Goal: Navigation & Orientation: Find specific page/section

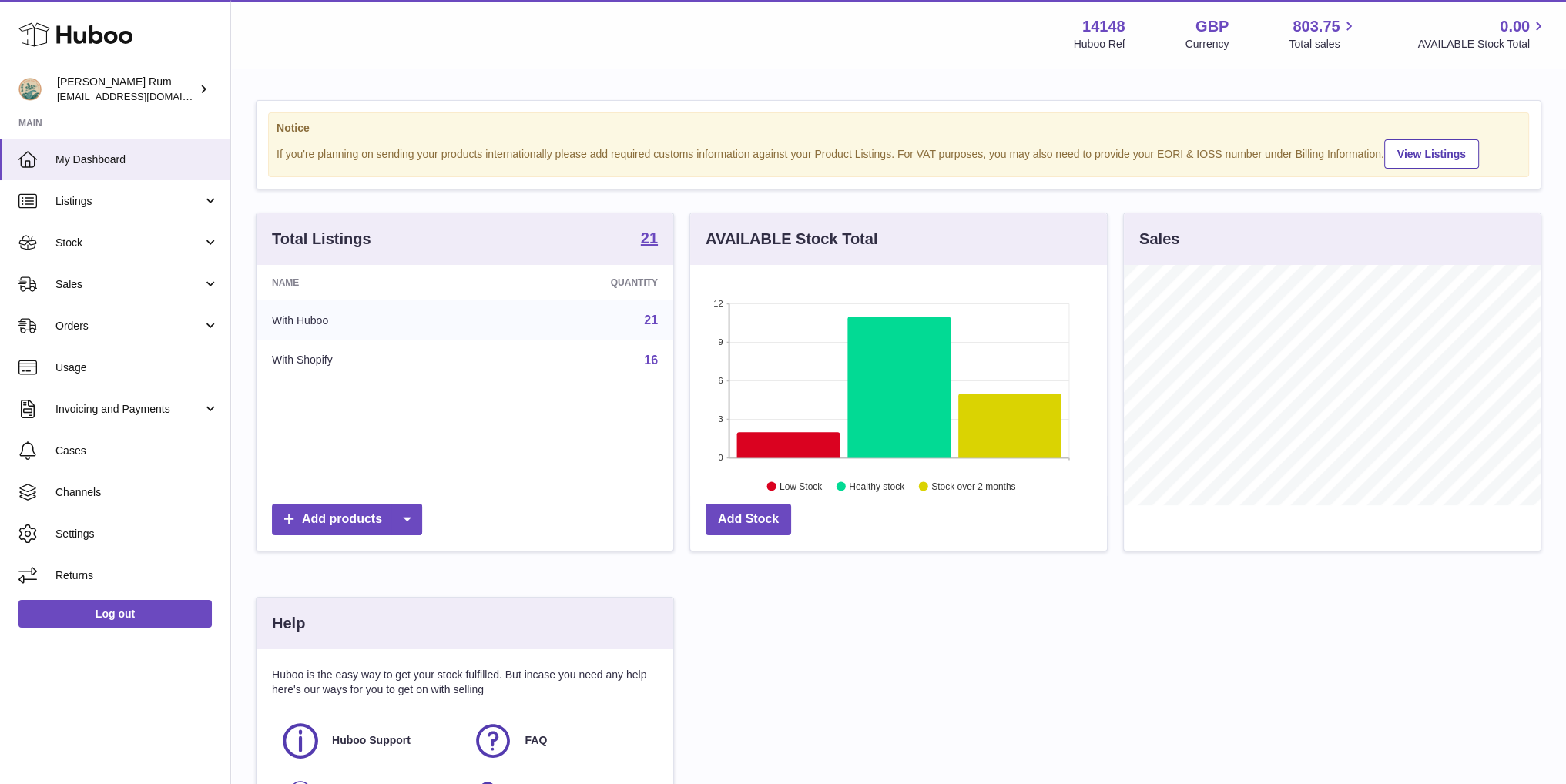
scroll to position [240, 416]
click at [798, 437] on icon at bounding box center [787, 444] width 103 height 26
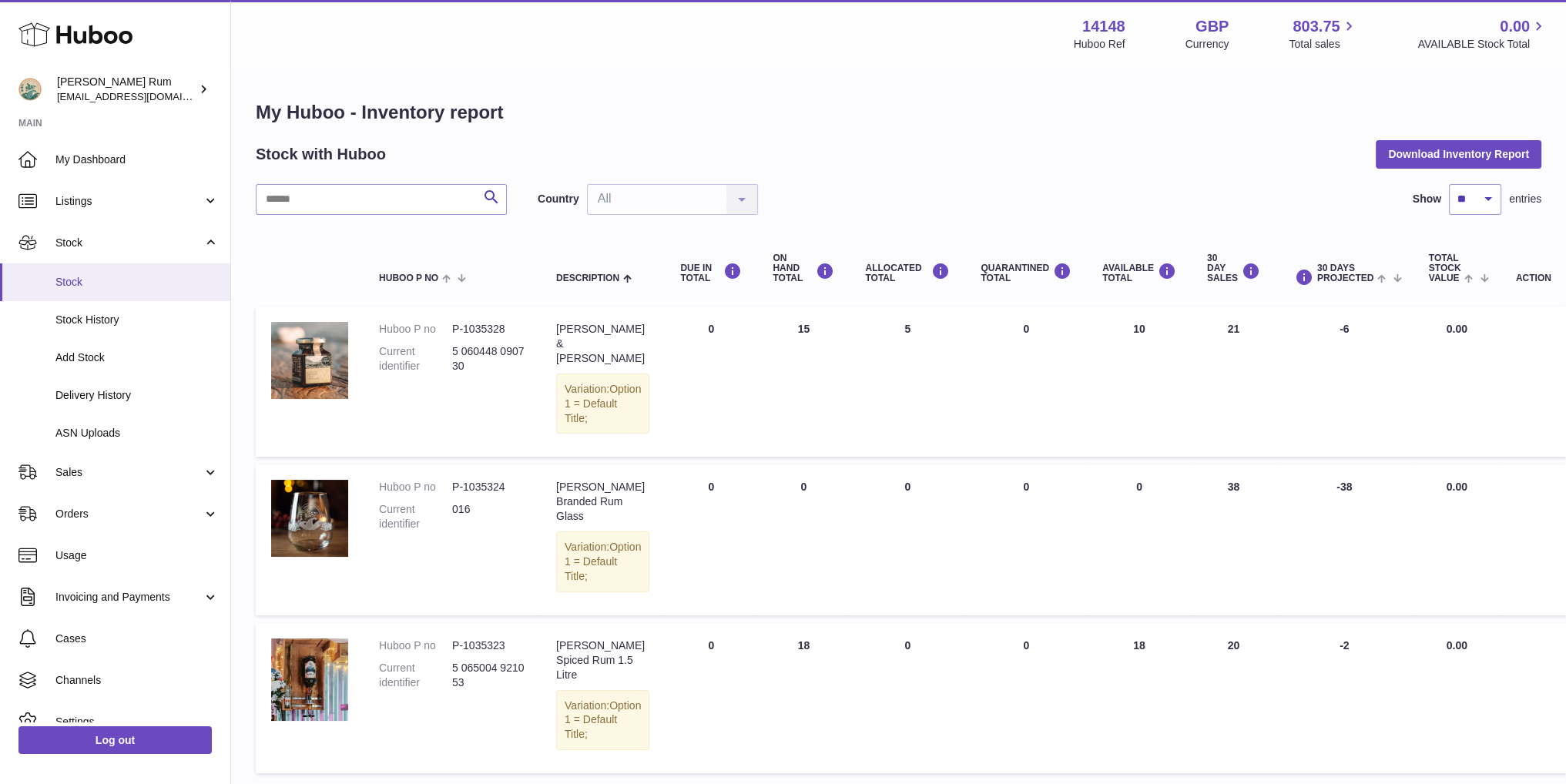
click at [115, 277] on span "Stock" at bounding box center [137, 282] width 164 height 15
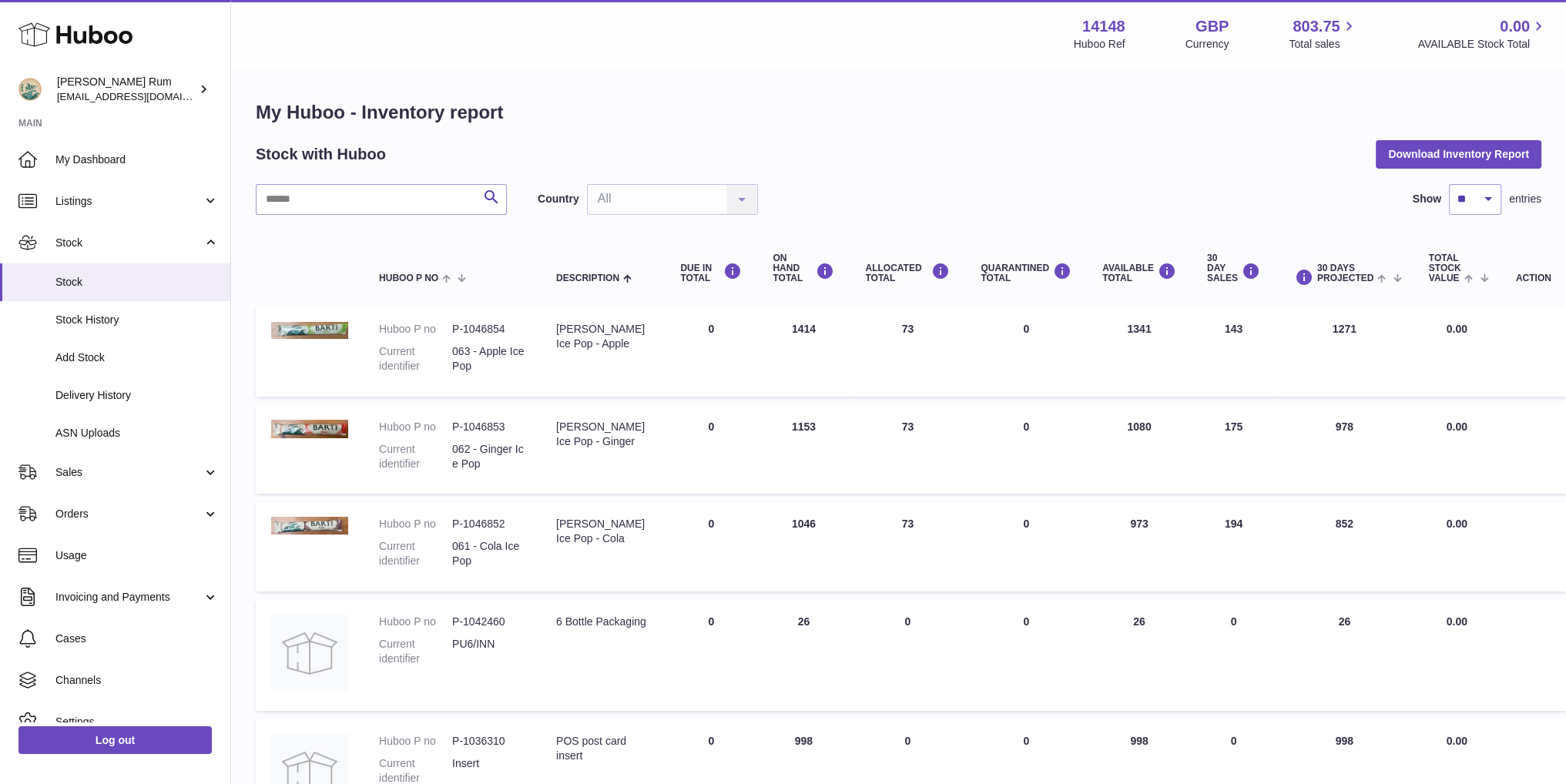
click at [1195, 184] on div "Search Country All All No elements found. Consider changing the search query. L…" at bounding box center [898, 199] width 1285 height 31
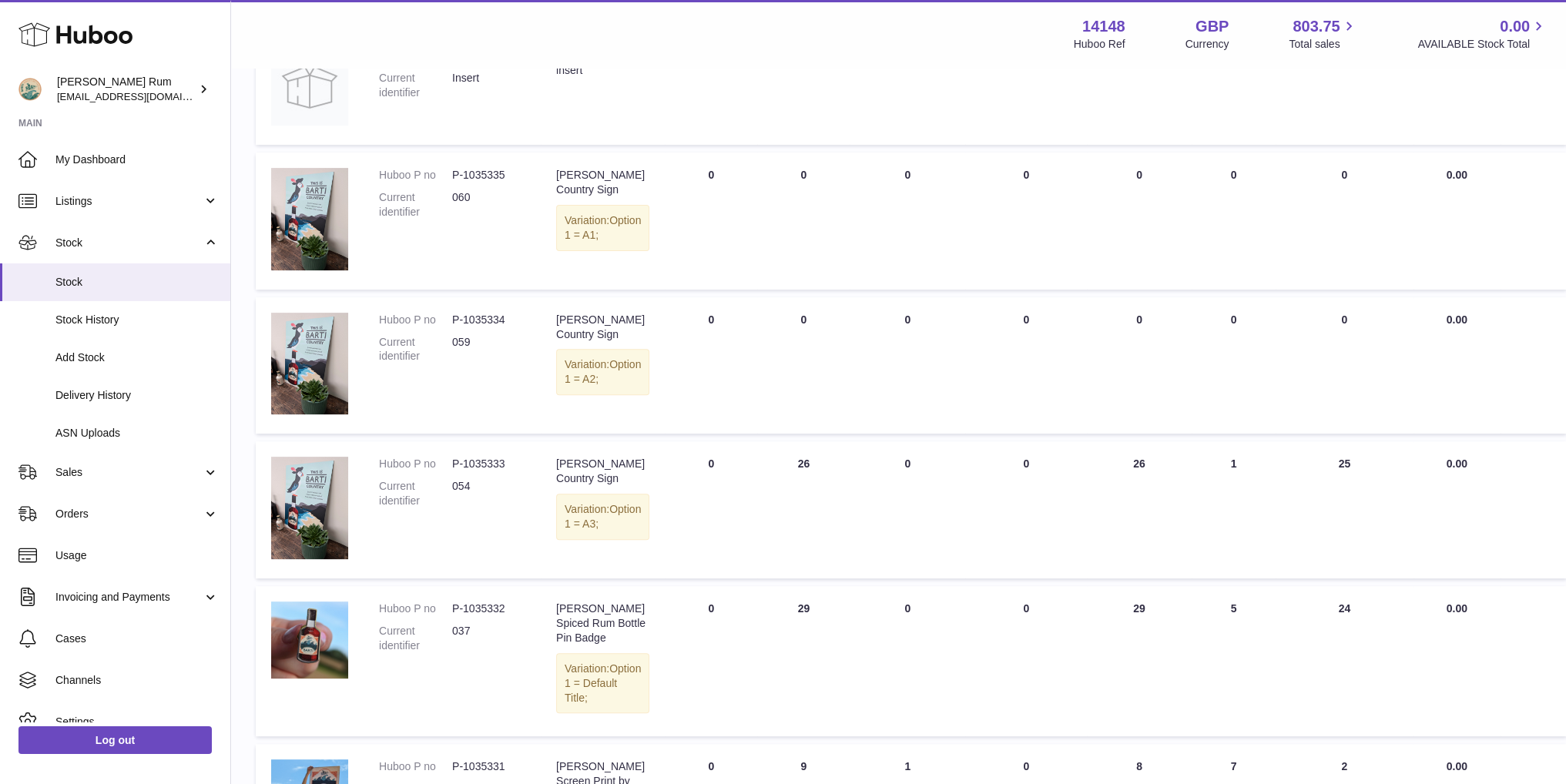
scroll to position [847, 0]
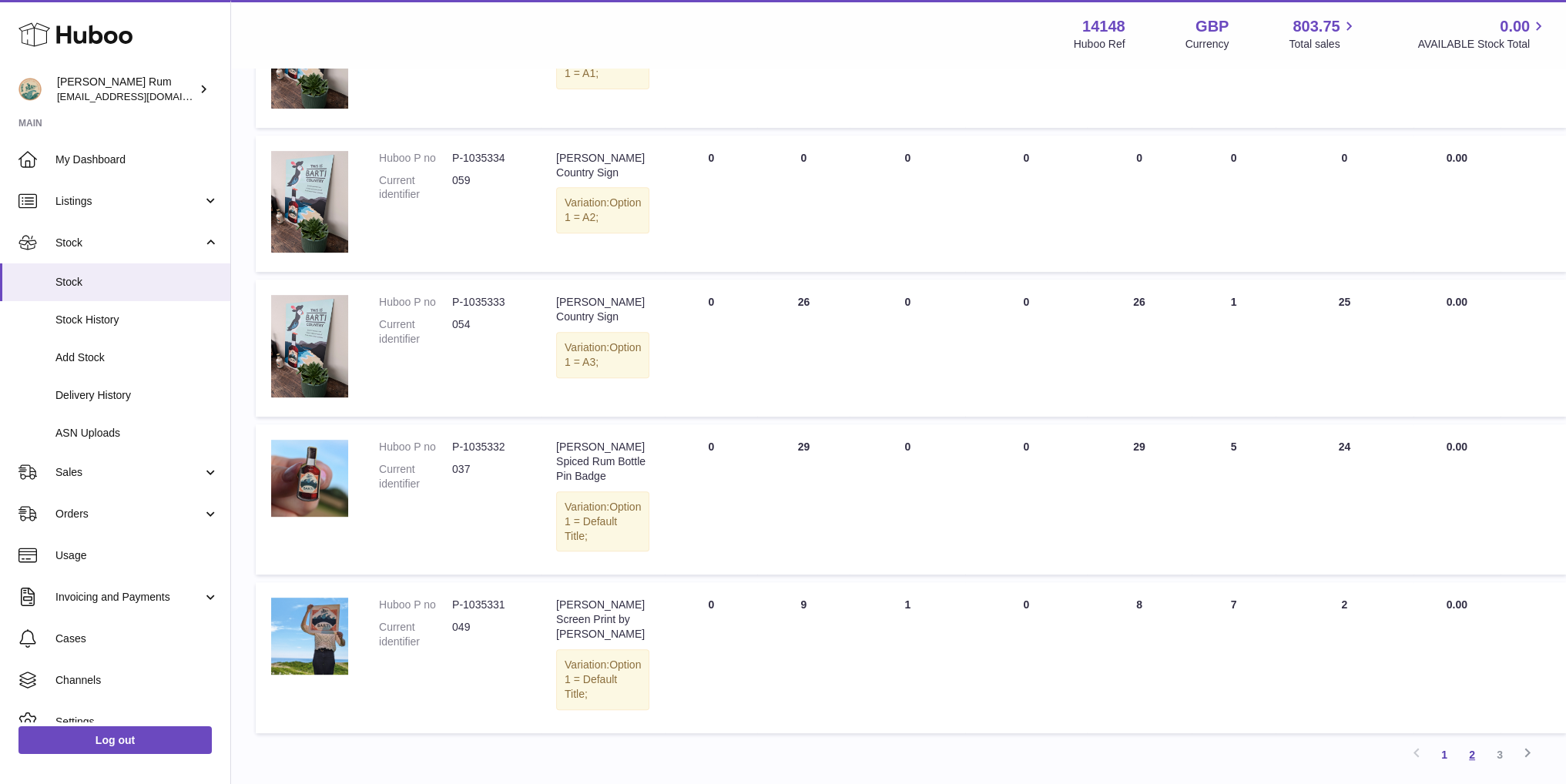
click at [1475, 754] on link "2" at bounding box center [1472, 754] width 28 height 28
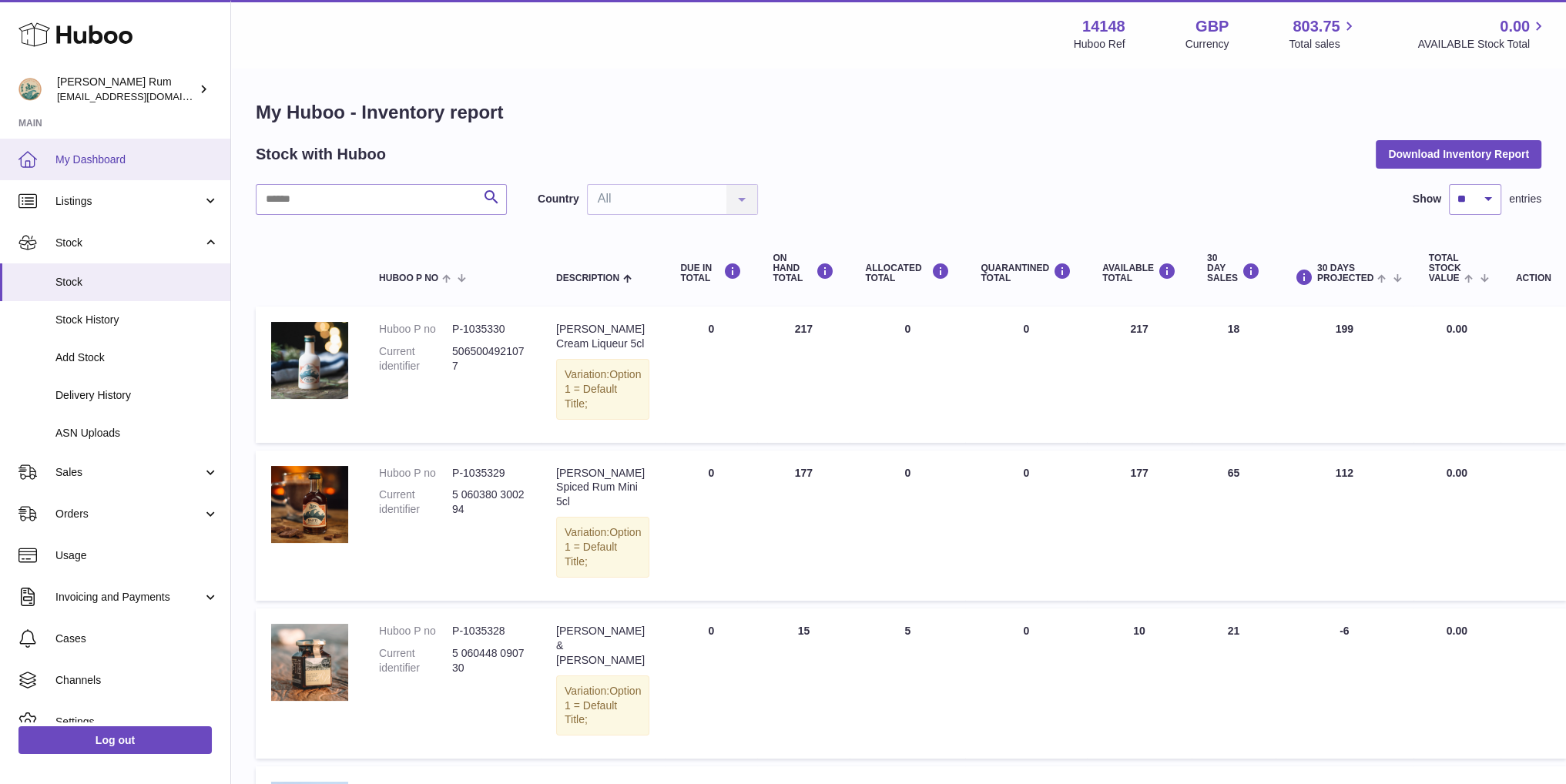
click at [101, 156] on span "My Dashboard" at bounding box center [137, 160] width 164 height 15
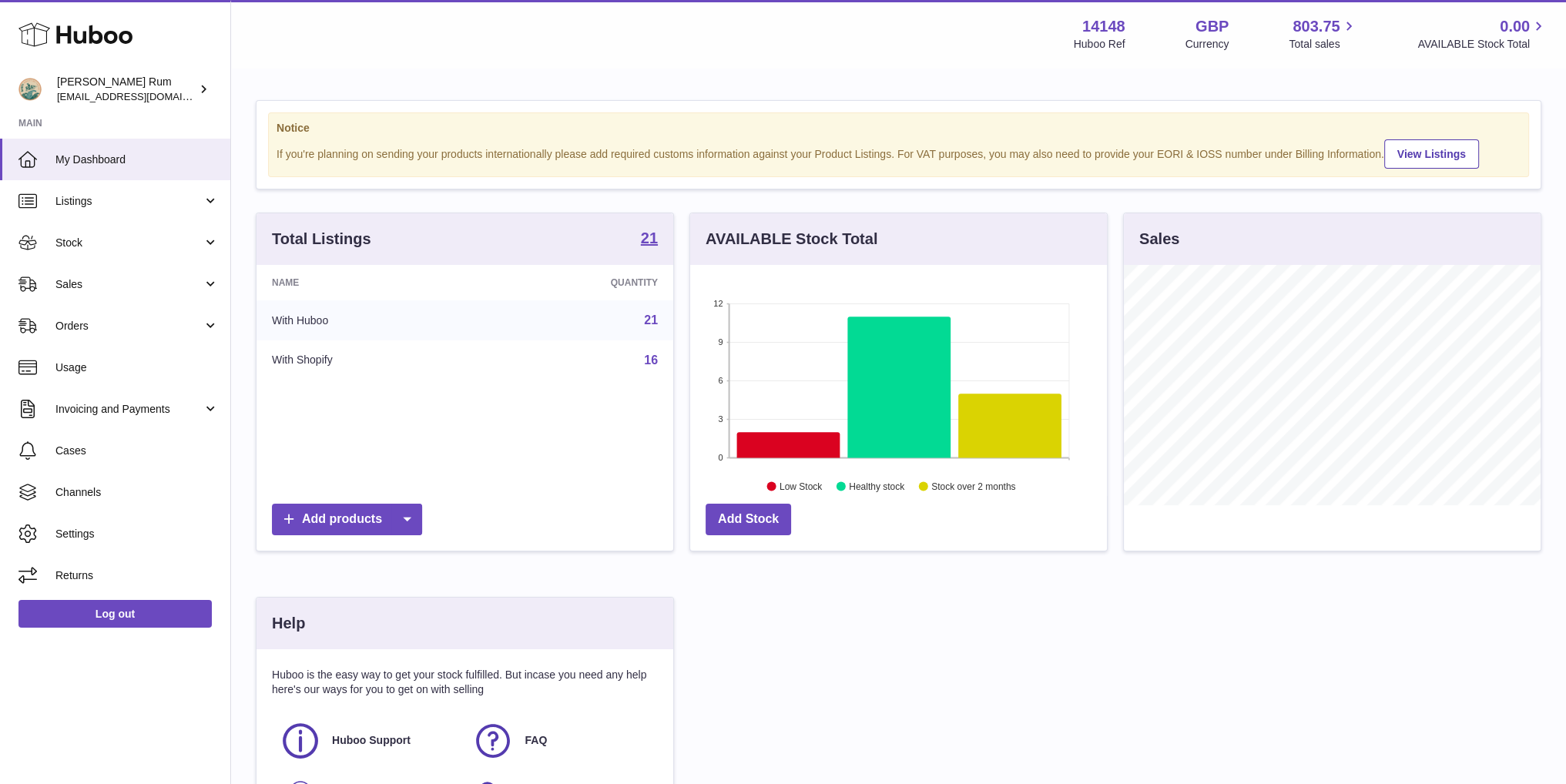
scroll to position [240, 416]
click at [890, 638] on div "Total Listings 21 Name Quantity With Huboo 21 With Shopify 16 Add products AVAI…" at bounding box center [899, 536] width 1301 height 647
